Goal: Use online tool/utility: Utilize a website feature to perform a specific function

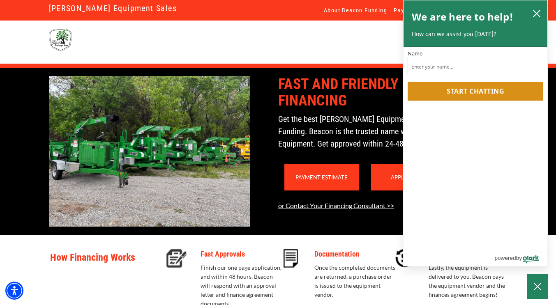
click at [341, 191] on div "Payment Estimate" at bounding box center [321, 177] width 74 height 26
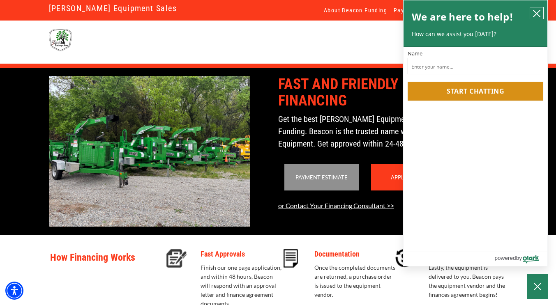
click at [534, 14] on icon "close chatbox" at bounding box center [536, 13] width 8 height 8
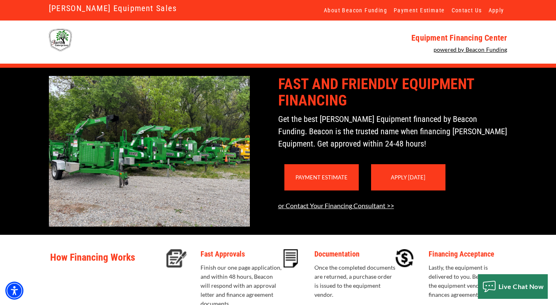
click at [318, 181] on link "Payment Estimate" at bounding box center [321, 177] width 52 height 7
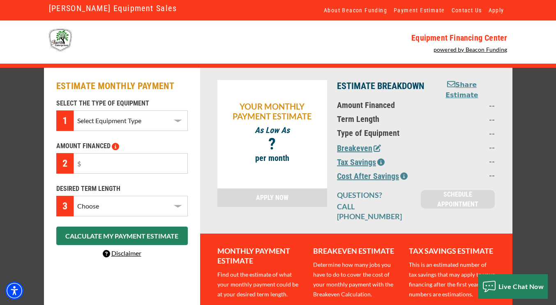
click at [100, 122] on select "Select Equipment Type Landscape Truck Other" at bounding box center [130, 120] width 114 height 21
select select "17"
click at [73, 110] on select "Select Equipment Type Landscape Truck Other" at bounding box center [130, 120] width 114 height 21
click at [114, 163] on input "text" at bounding box center [130, 163] width 114 height 21
type input "$50,000"
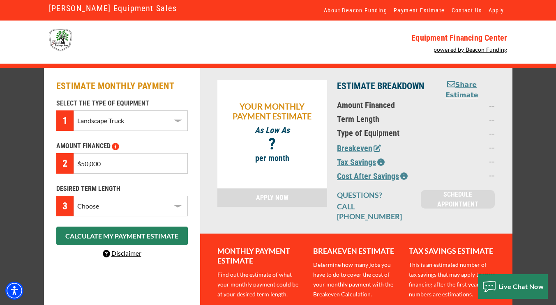
click at [107, 199] on select "Choose 36 Months 48 Months 60 Months" at bounding box center [130, 206] width 114 height 21
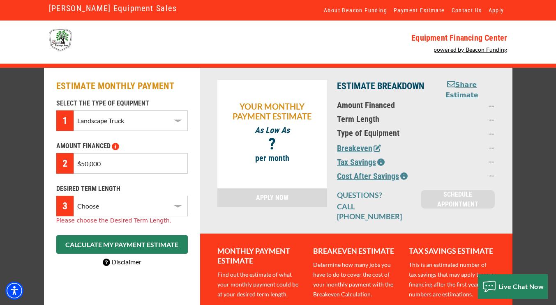
select select "60"
click at [73, 196] on select "Choose 36 Months 48 Months 60 Months" at bounding box center [130, 206] width 114 height 21
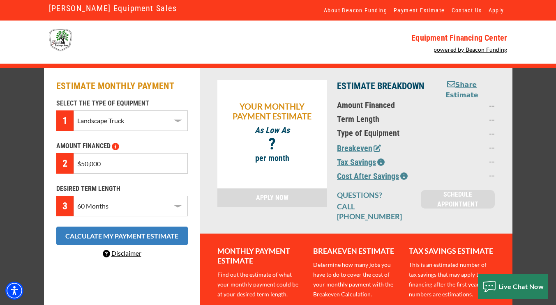
click at [110, 238] on button "CALCULATE MY PAYMENT ESTIMATE" at bounding box center [121, 236] width 131 height 18
